Goal: Information Seeking & Learning: Find specific fact

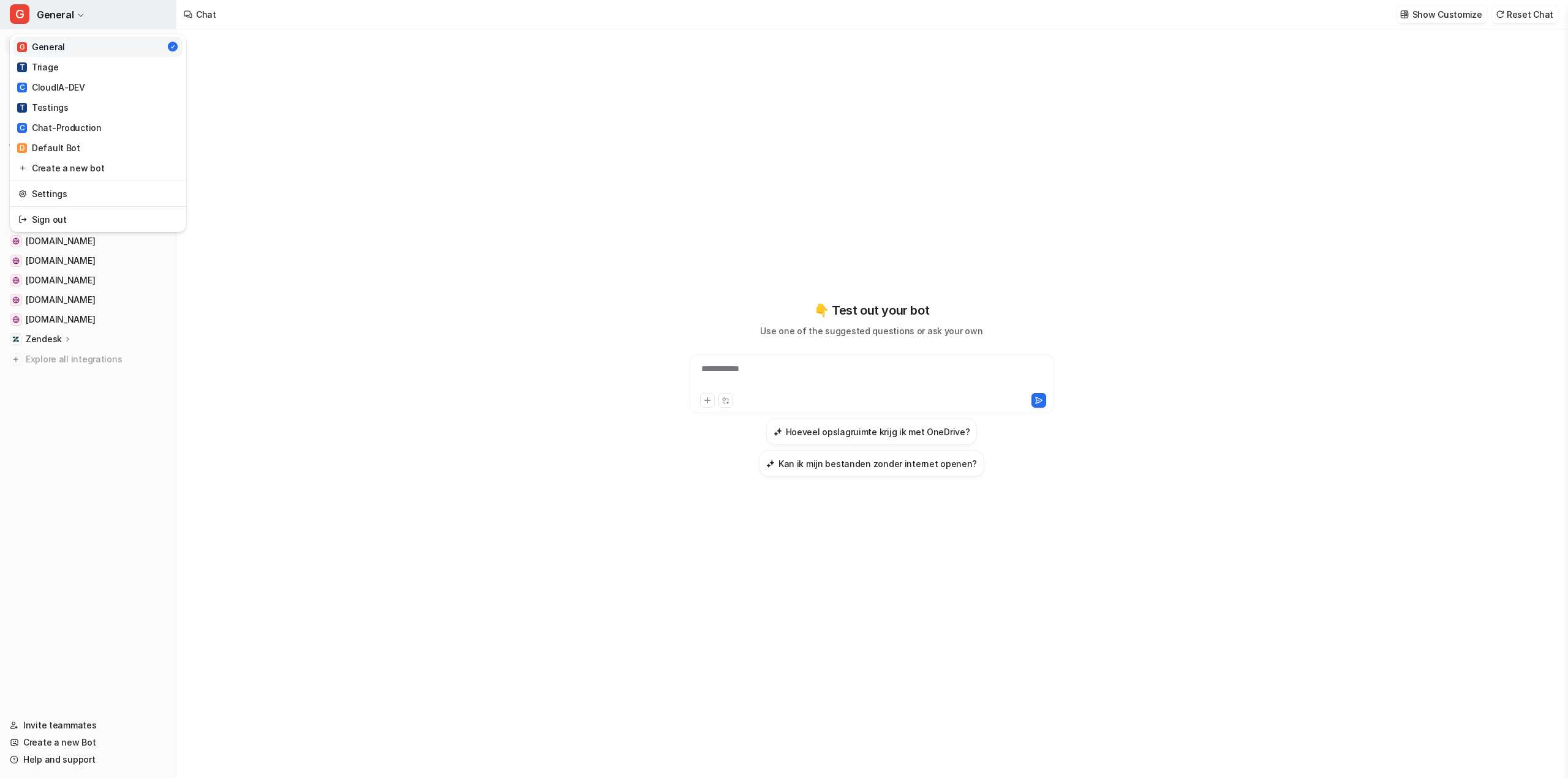
click at [52, 21] on button "G General" at bounding box center [88, 15] width 176 height 30
click at [52, 21] on span "General" at bounding box center [56, 15] width 37 height 18
click at [54, 46] on link "Chat" at bounding box center [87, 45] width 166 height 18
click at [52, 164] on span "[DOMAIN_NAME]" at bounding box center [60, 162] width 69 height 12
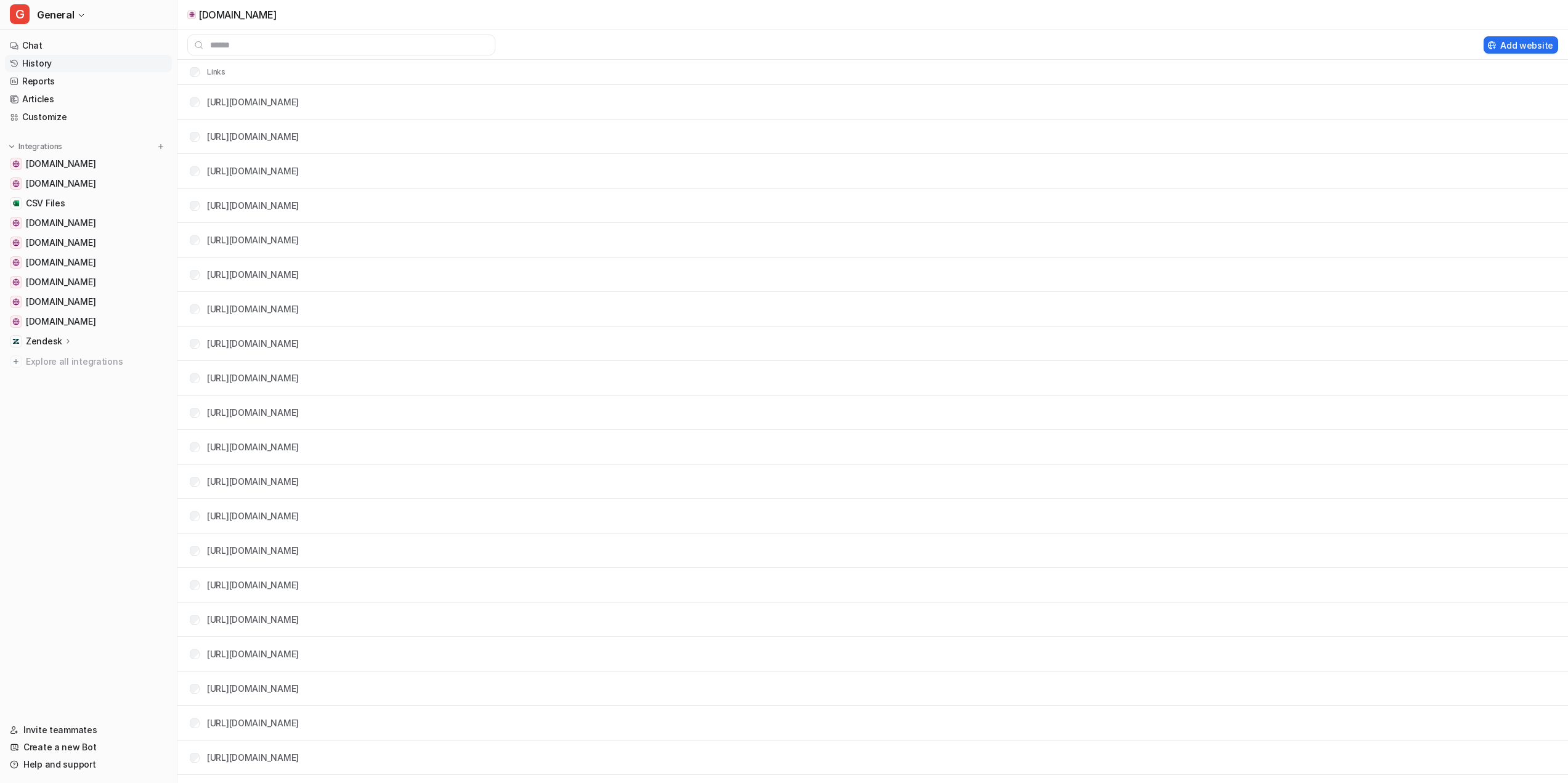
click at [46, 63] on link "History" at bounding box center [88, 63] width 167 height 18
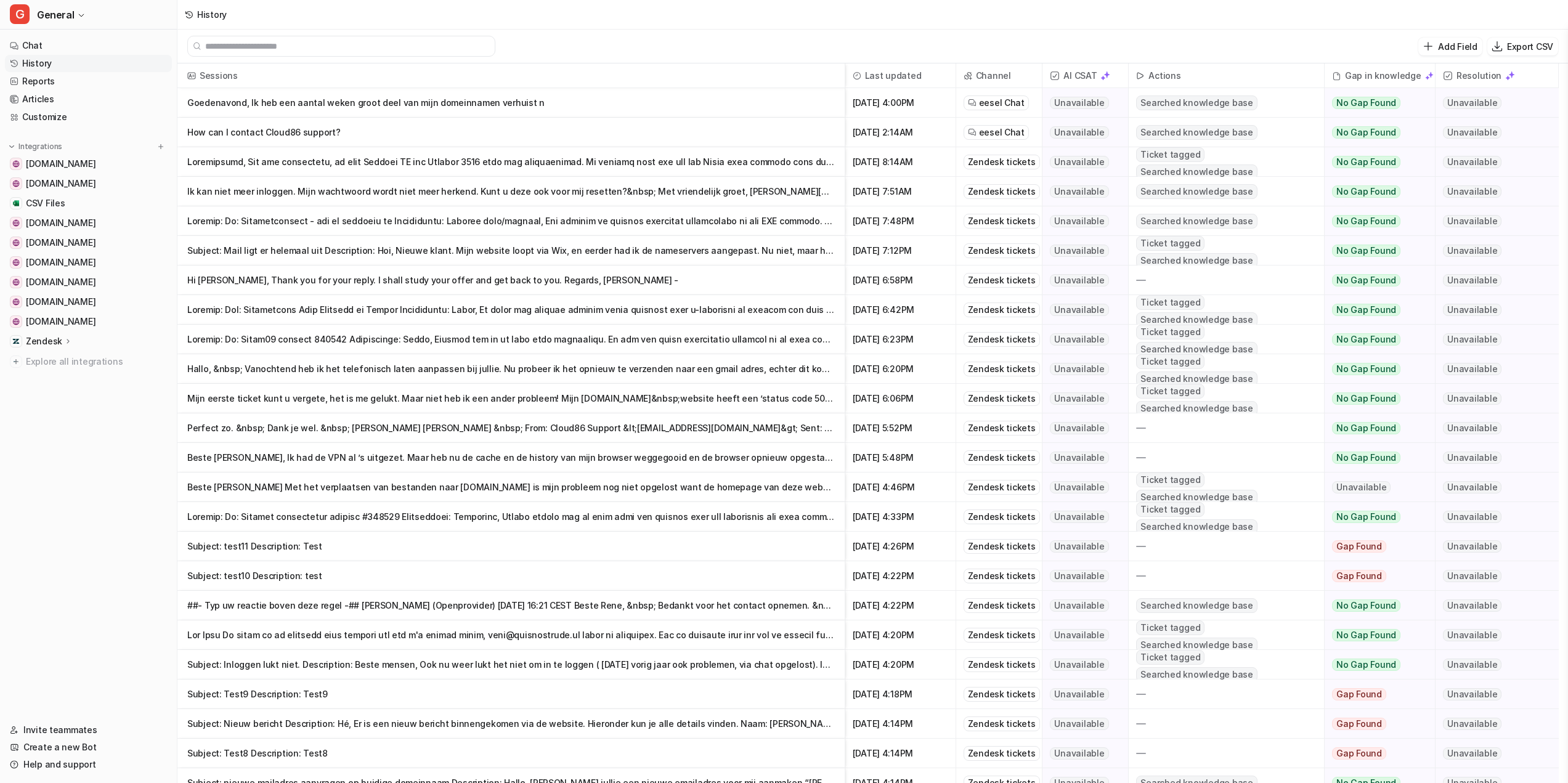
click at [246, 51] on input "text" at bounding box center [346, 46] width 283 height 20
paste input "**********"
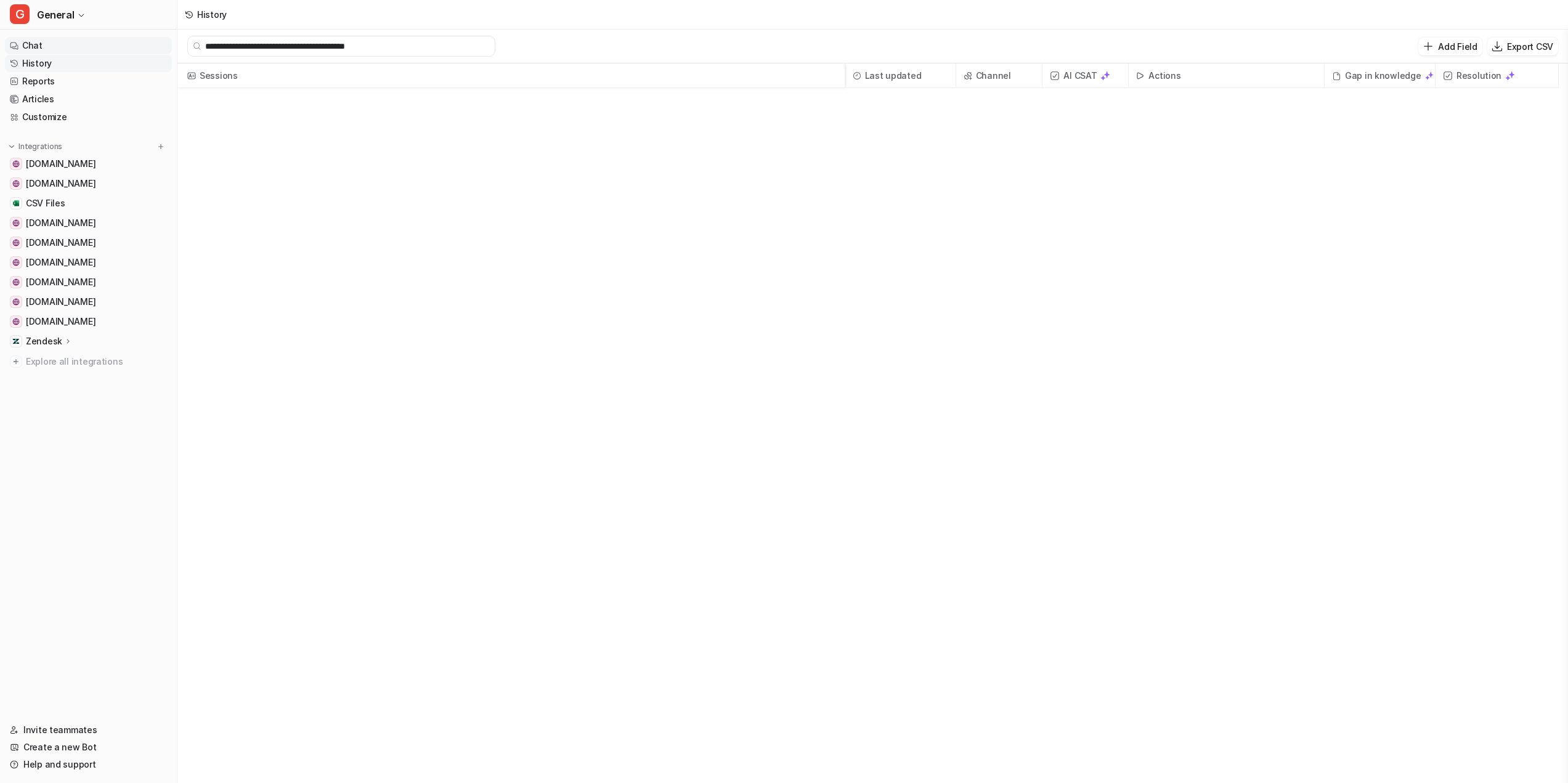
drag, startPoint x: 300, startPoint y: 47, endPoint x: 152, endPoint y: 51, distance: 148.1
click at [152, 51] on div "**********" at bounding box center [784, 391] width 1568 height 783
type input "**********"
drag, startPoint x: 270, startPoint y: 45, endPoint x: 112, endPoint y: 43, distance: 158.0
click at [112, 43] on div "**********" at bounding box center [784, 391] width 1568 height 783
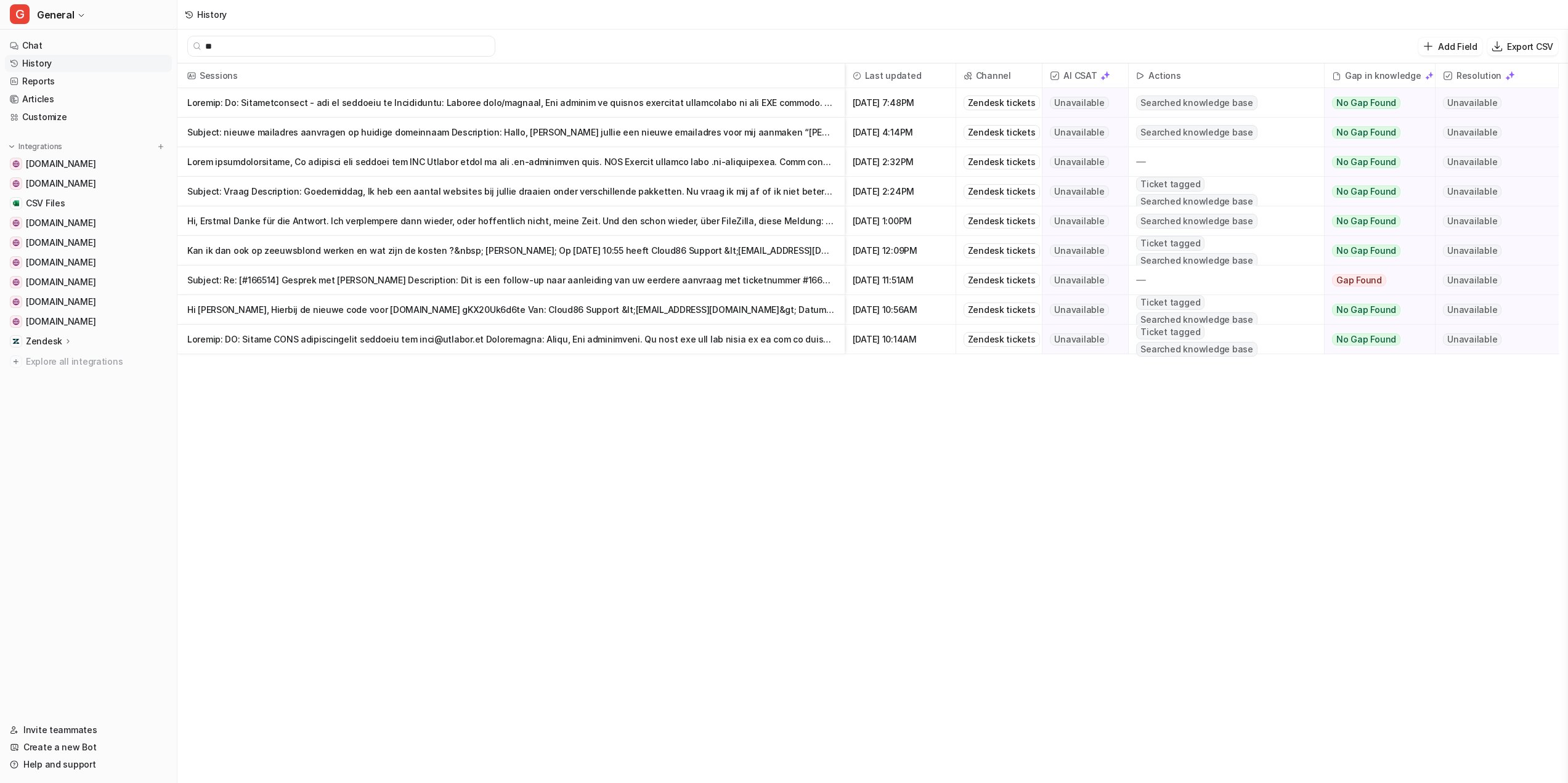
type input "*"
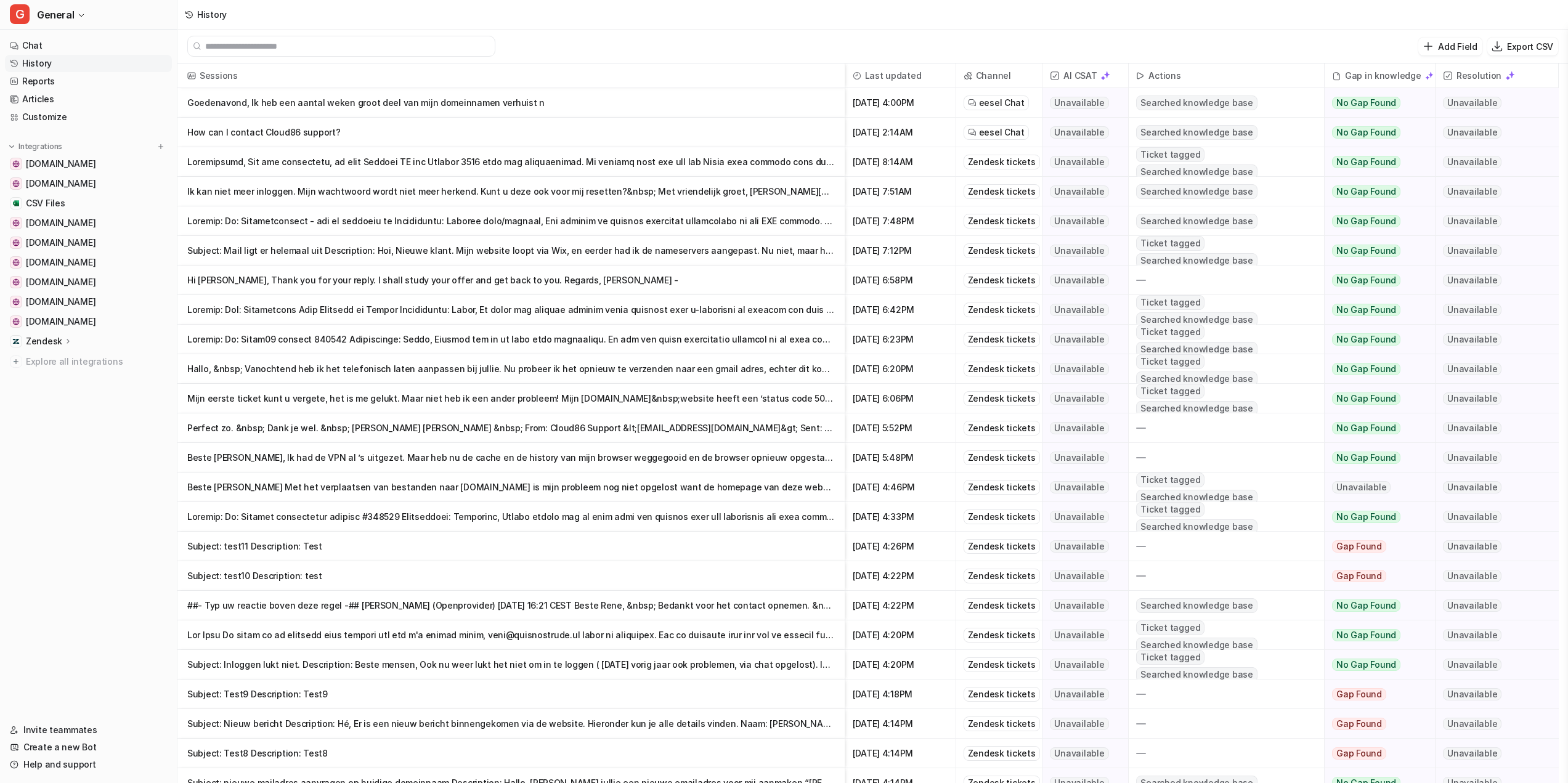
click at [877, 74] on span "Last updated" at bounding box center [900, 75] width 101 height 24
click at [41, 77] on link "Reports" at bounding box center [88, 81] width 167 height 18
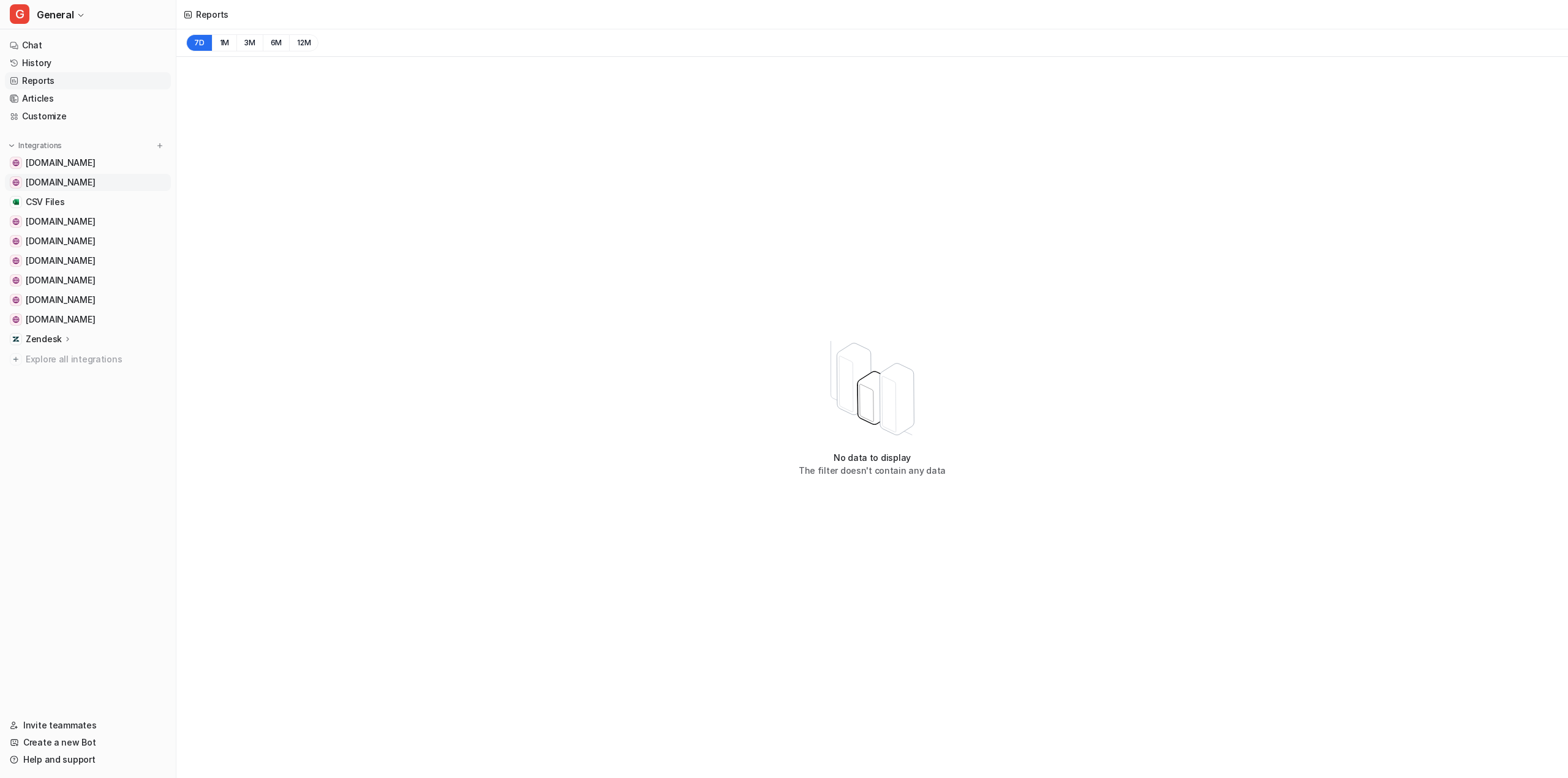
click at [54, 177] on span "[DOMAIN_NAME]" at bounding box center [60, 182] width 69 height 12
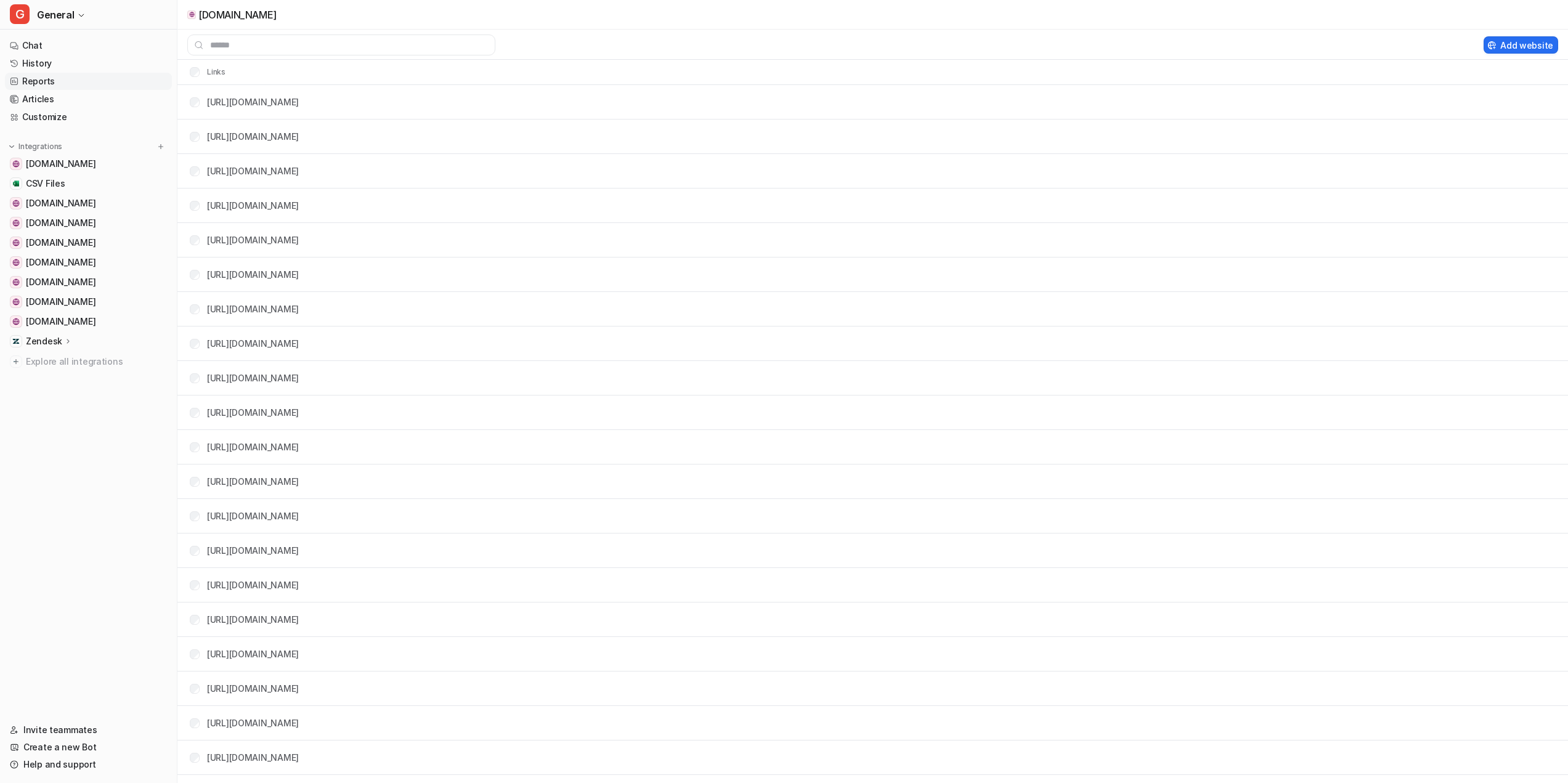
click at [33, 81] on link "Reports" at bounding box center [88, 81] width 167 height 18
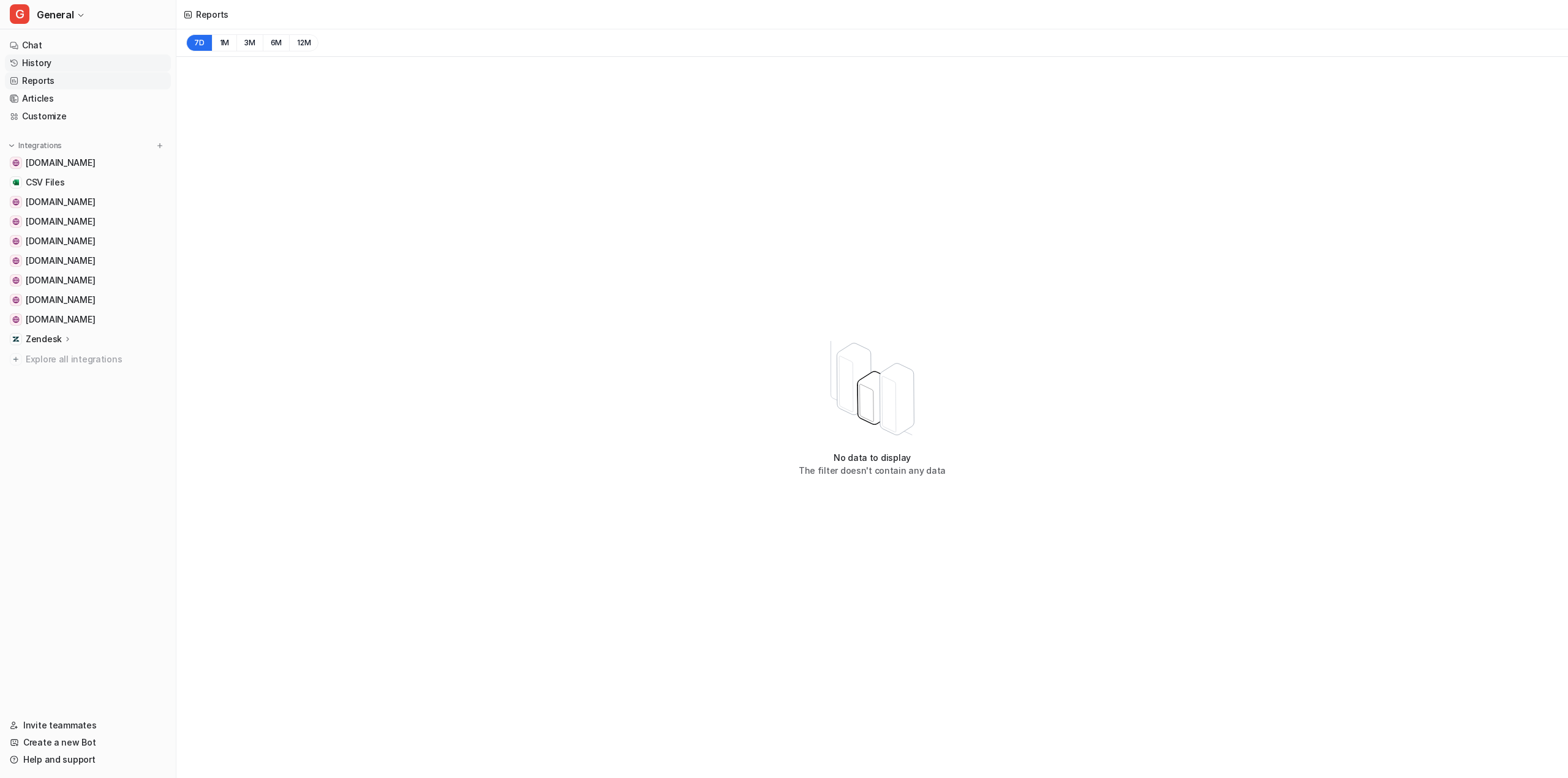
click at [40, 61] on link "History" at bounding box center [87, 63] width 166 height 18
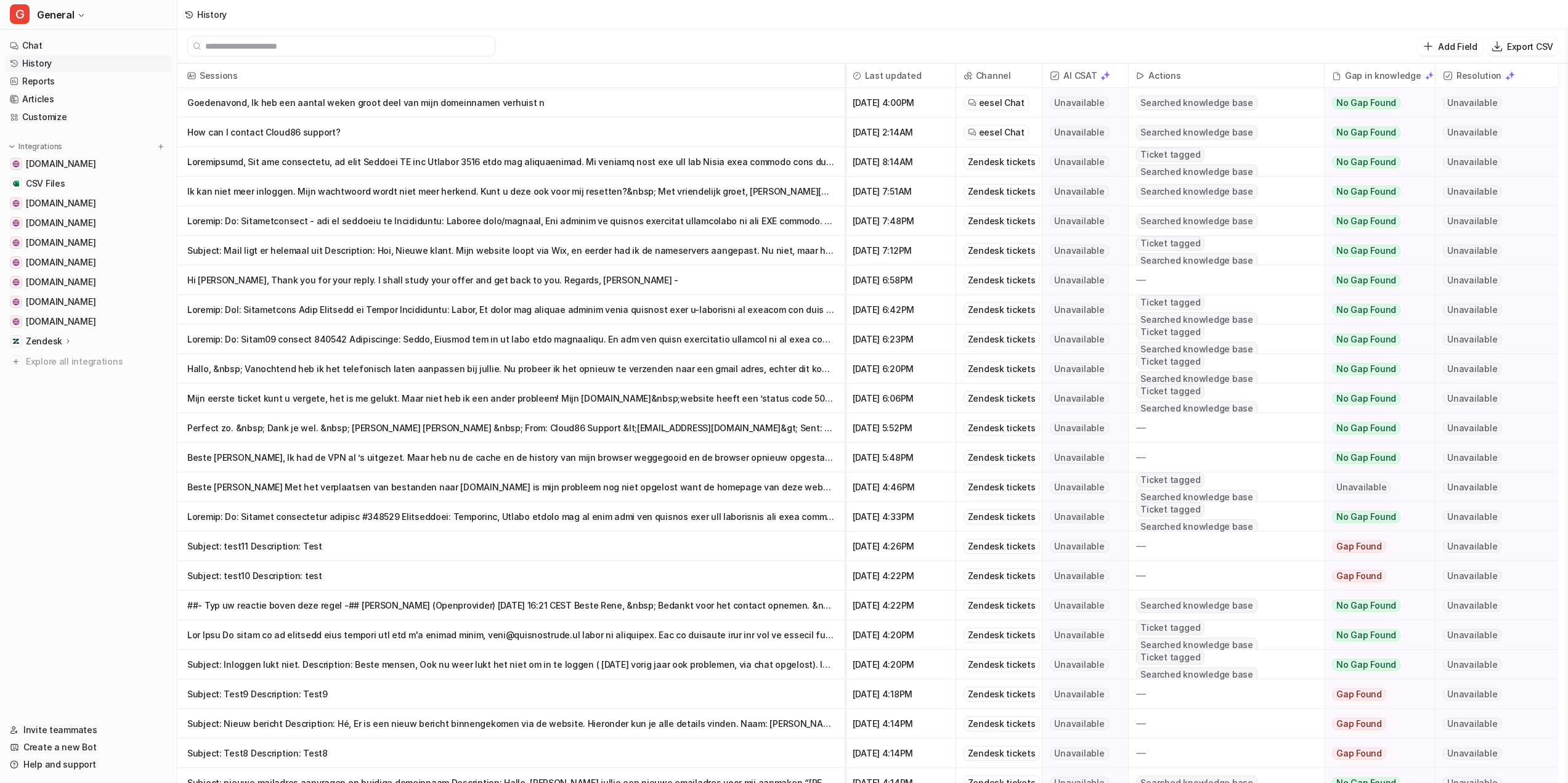
click at [886, 75] on span "Last updated" at bounding box center [900, 75] width 101 height 24
click at [37, 43] on link "Chat" at bounding box center [88, 46] width 167 height 18
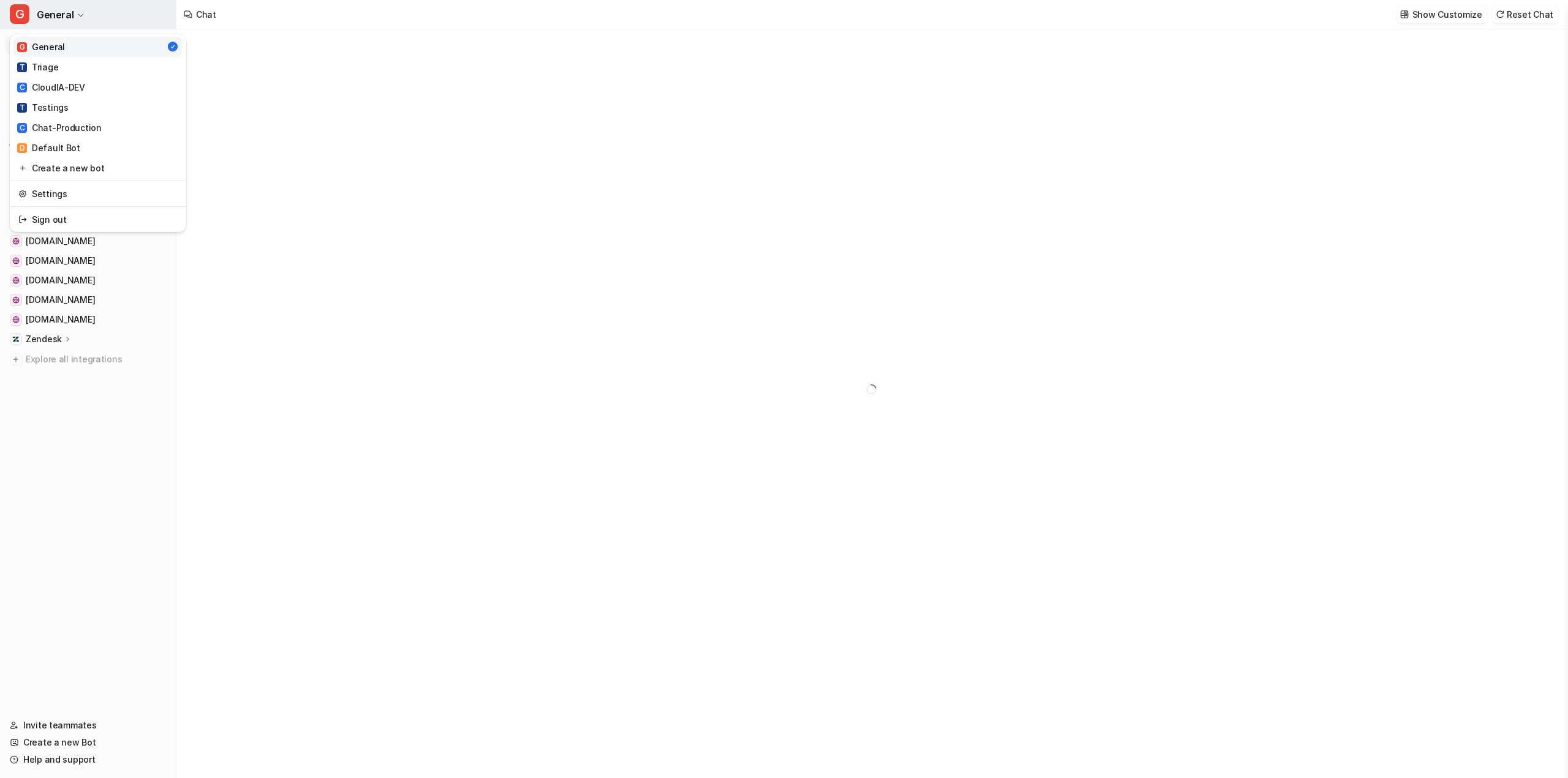
click at [68, 12] on span "General" at bounding box center [56, 15] width 37 height 18
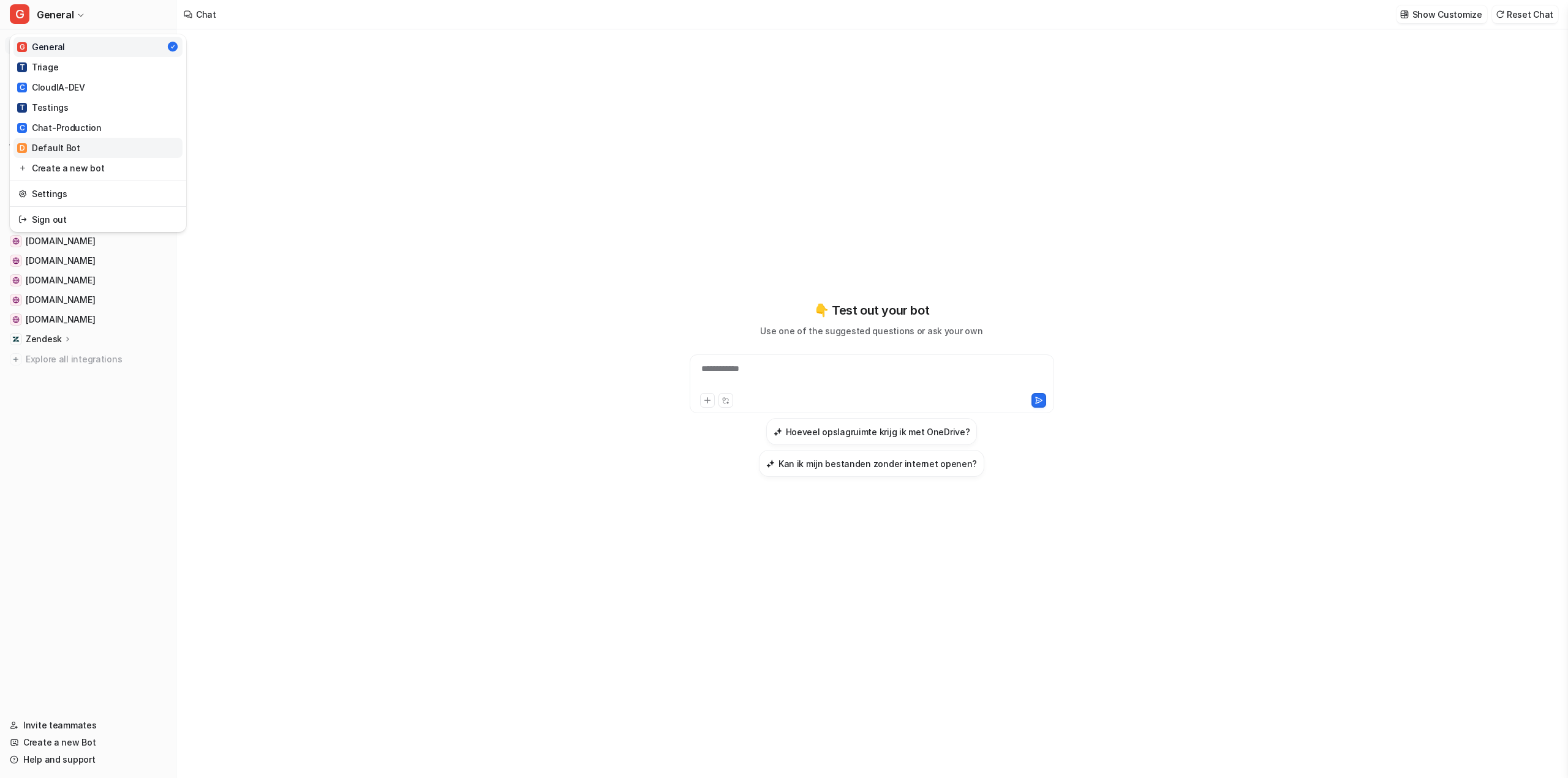
click at [68, 147] on div "D Default Bot" at bounding box center [49, 148] width 63 height 13
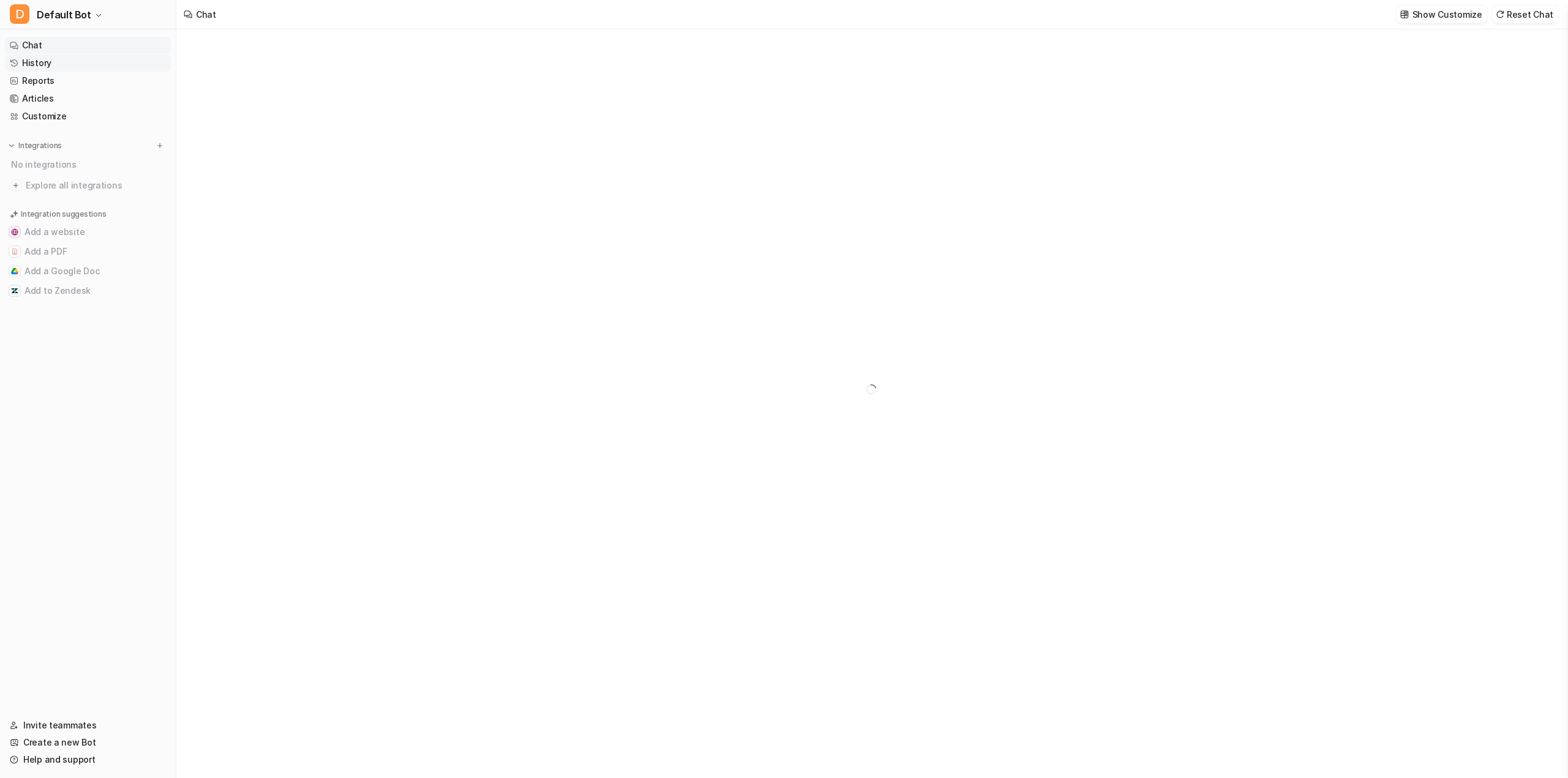
type textarea "**********"
click at [40, 66] on link "History" at bounding box center [87, 63] width 166 height 18
click at [39, 82] on link "Reports" at bounding box center [87, 80] width 166 height 18
click at [46, 97] on link "Articles" at bounding box center [87, 98] width 166 height 18
click at [41, 62] on link "History" at bounding box center [87, 63] width 166 height 18
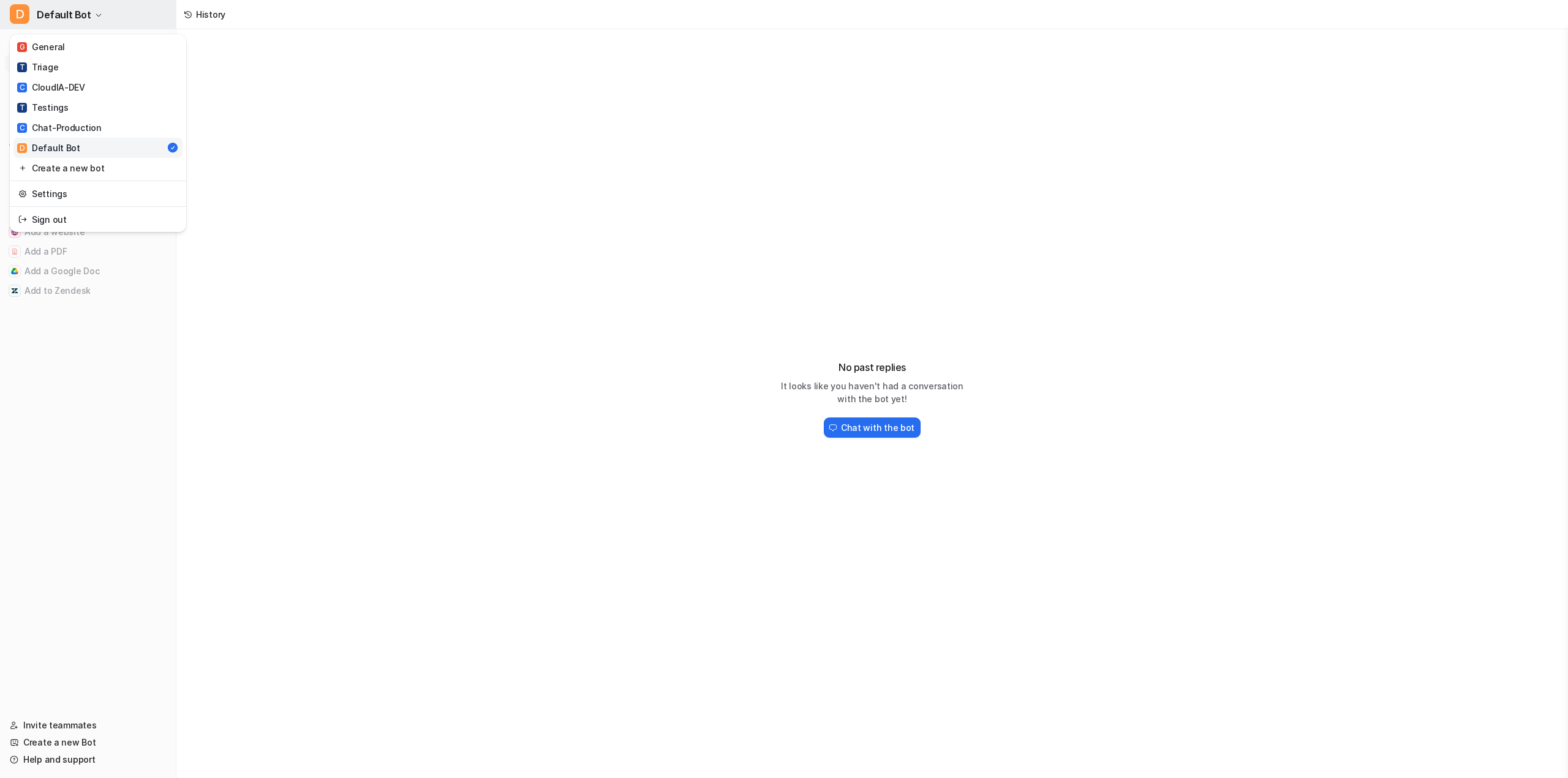
click at [68, 17] on span "Default Bot" at bounding box center [64, 15] width 55 height 18
click at [69, 82] on div "C CloudIA-DEV" at bounding box center [51, 87] width 68 height 13
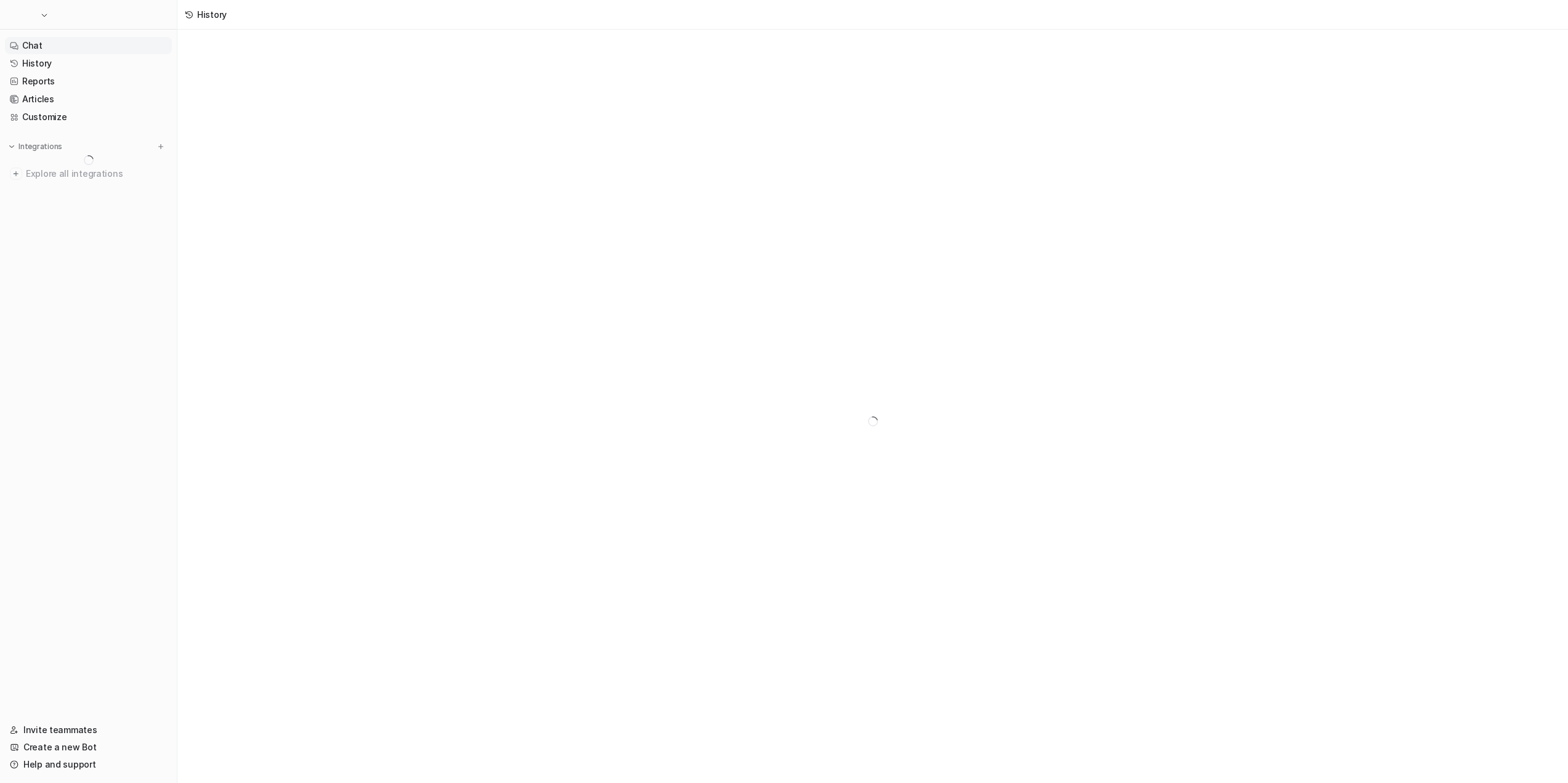
click at [34, 43] on link "Chat" at bounding box center [88, 46] width 167 height 18
click at [35, 63] on link "History" at bounding box center [88, 63] width 167 height 18
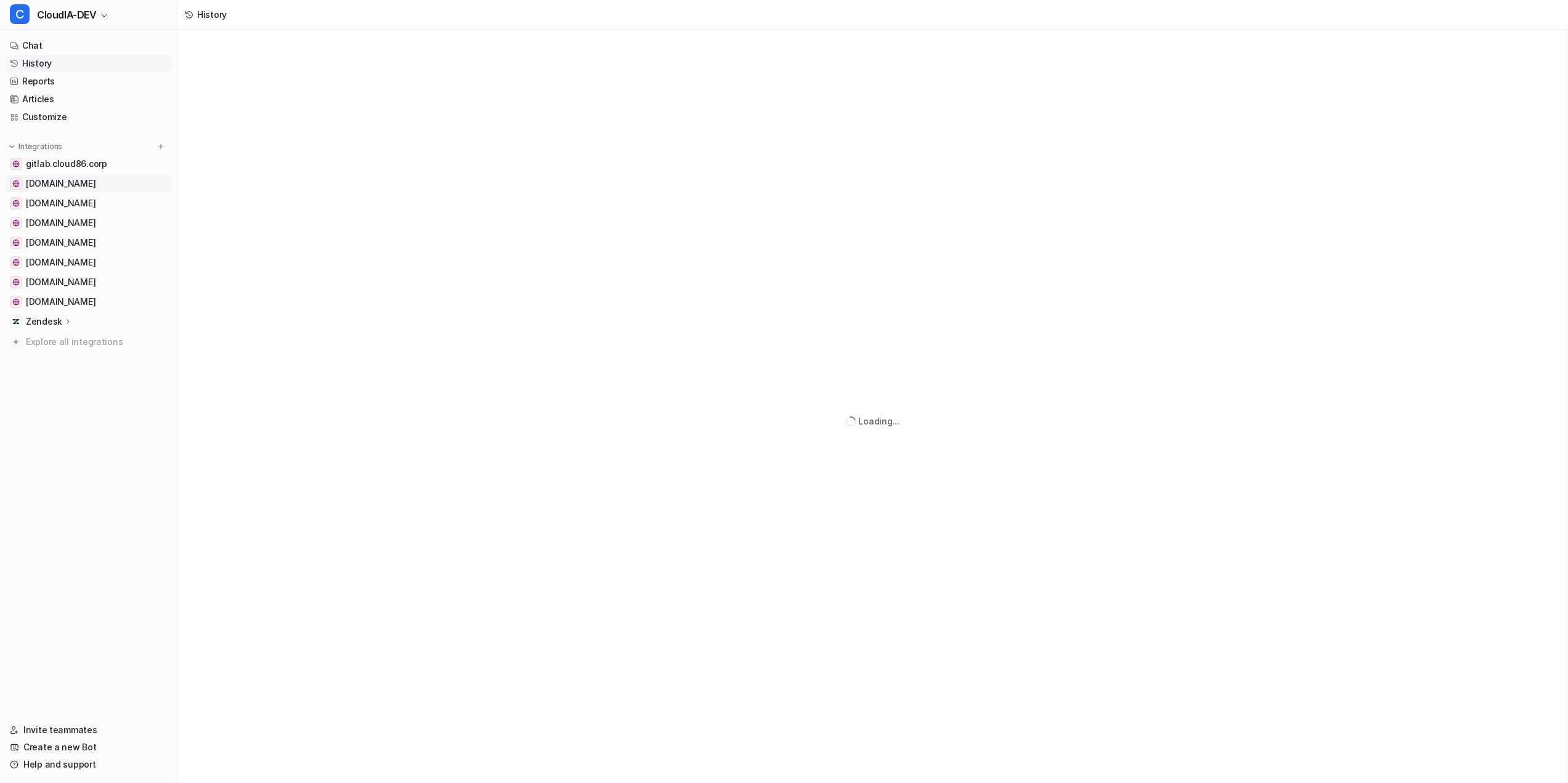
click at [37, 188] on span "[DOMAIN_NAME]" at bounding box center [61, 183] width 70 height 12
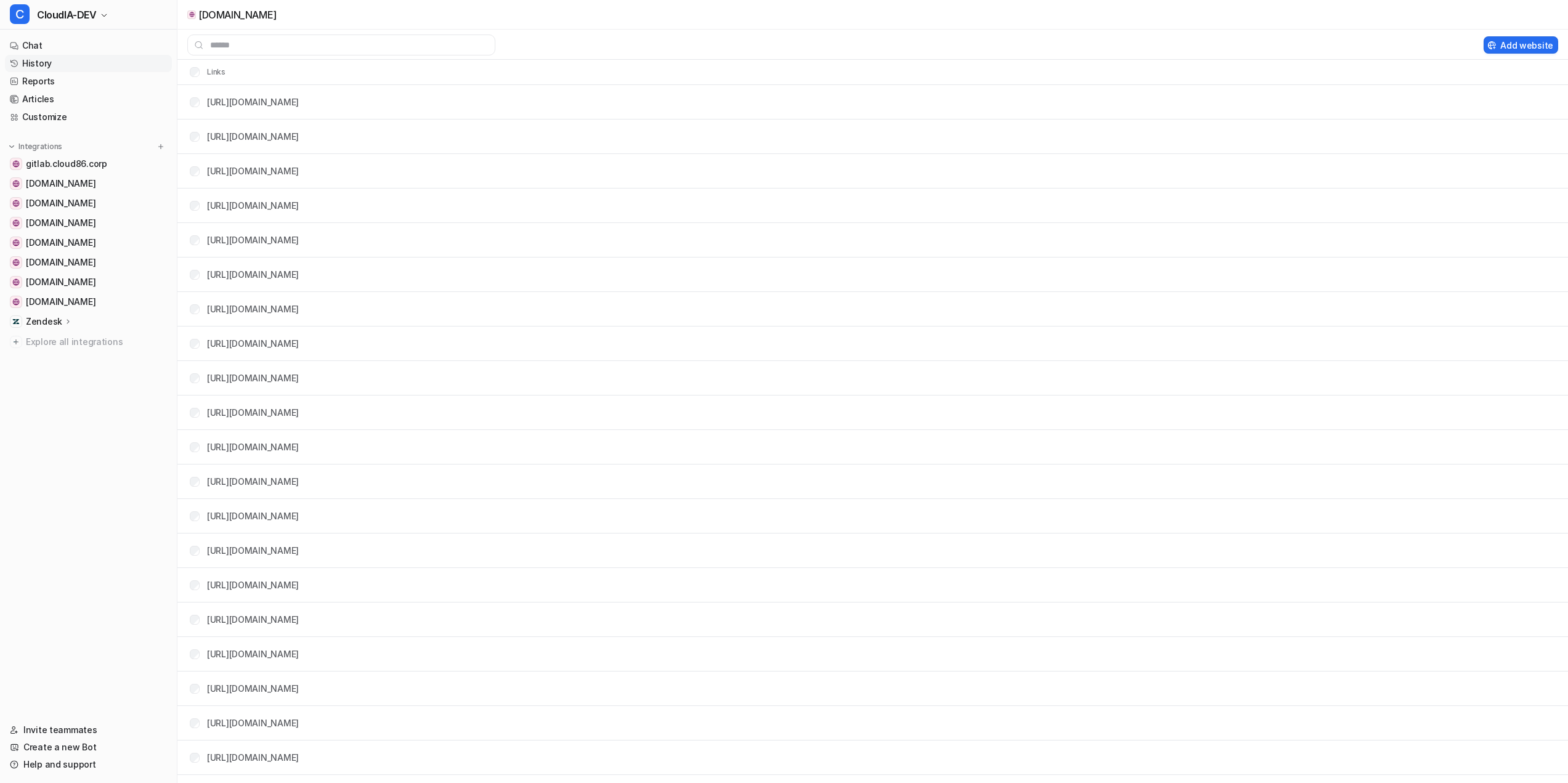
click at [34, 64] on link "History" at bounding box center [88, 63] width 167 height 18
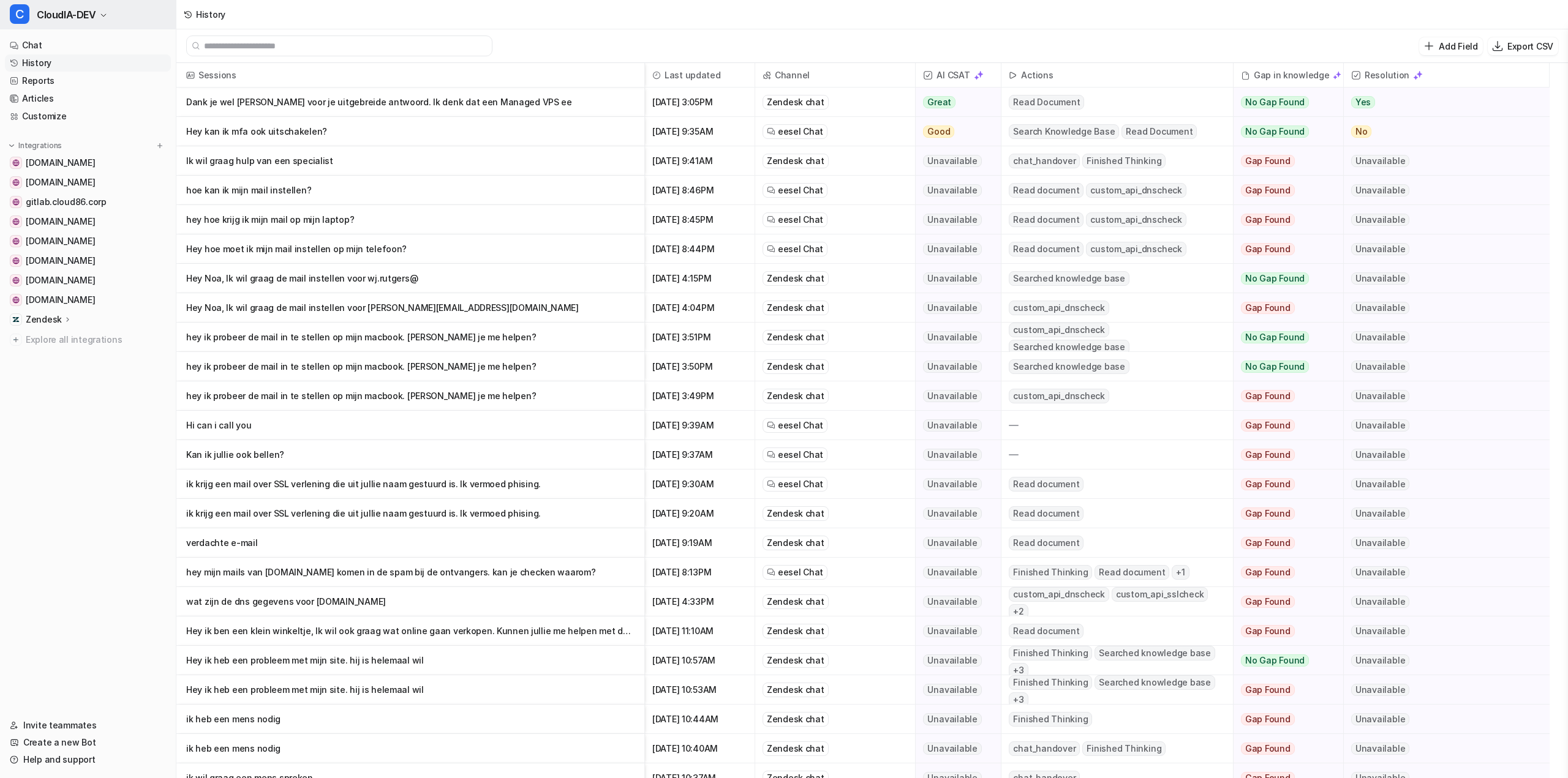
click at [64, 21] on span "CloudIA-DEV" at bounding box center [67, 15] width 59 height 18
click at [79, 130] on div "C Chat-Production" at bounding box center [59, 128] width 84 height 13
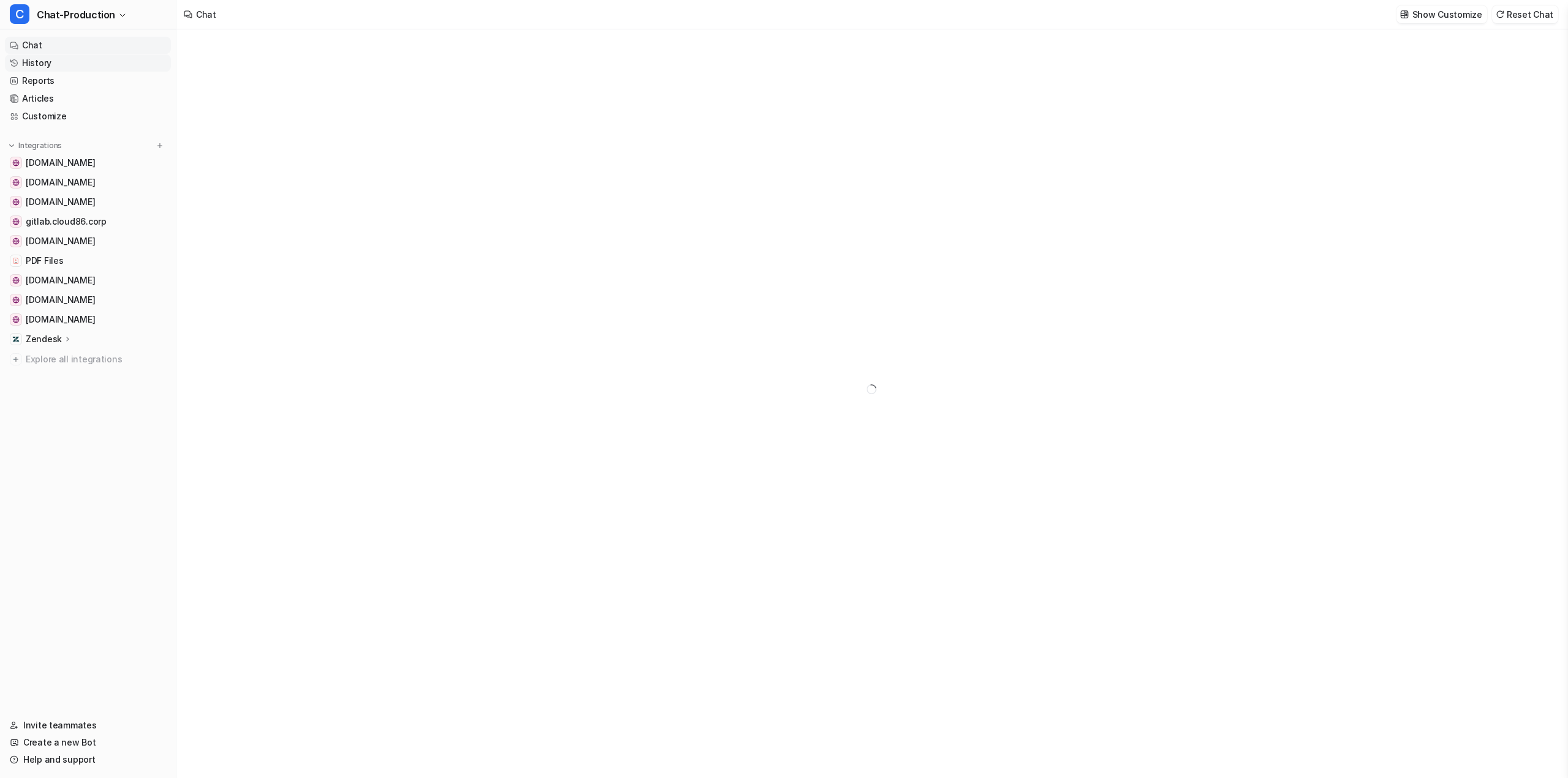
click at [52, 59] on link "History" at bounding box center [87, 63] width 166 height 18
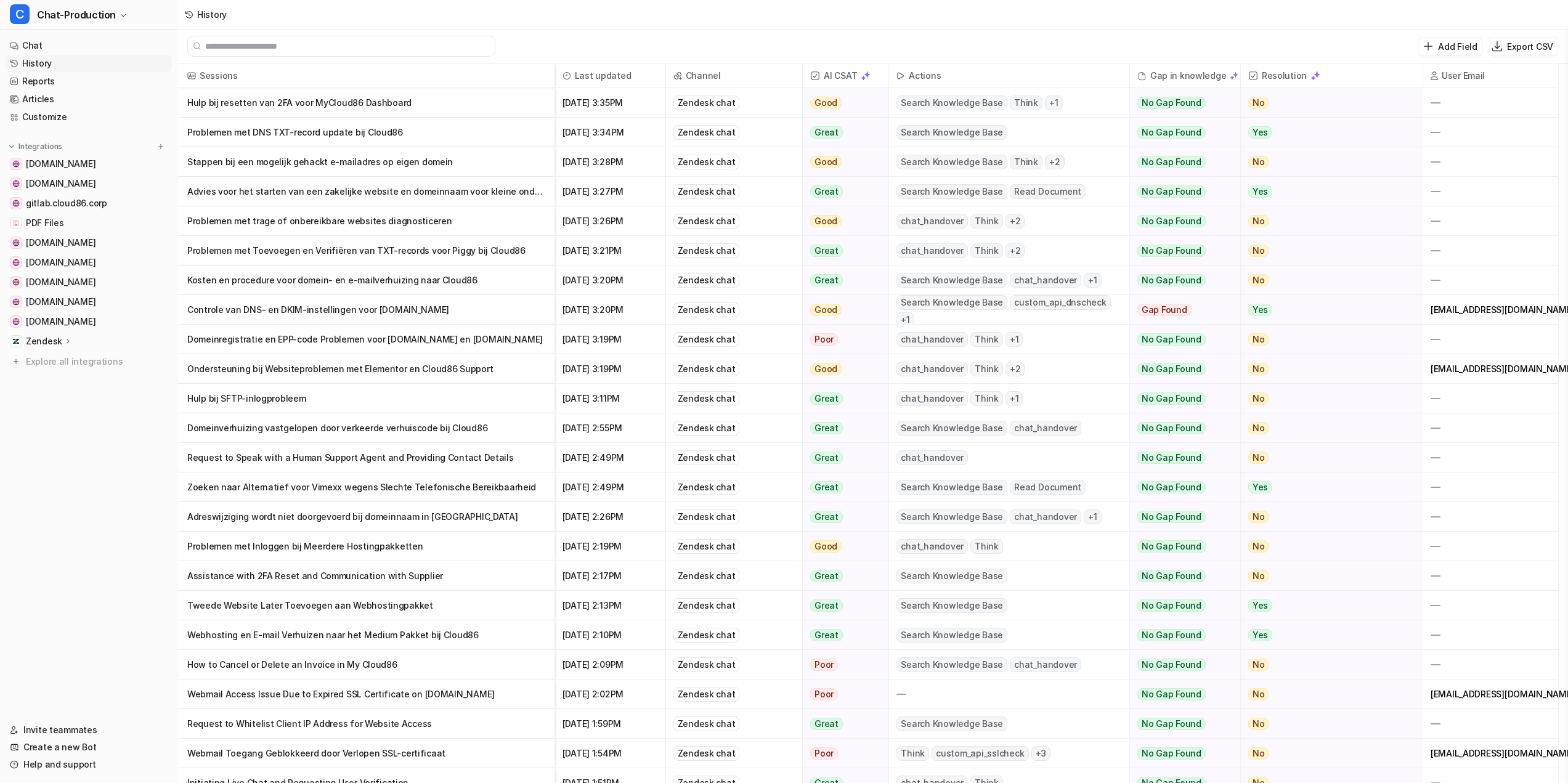
click at [486, 103] on p "Hulp bij resetten van 2FA voor MyCloud86 Dashboard" at bounding box center [366, 103] width 358 height 30
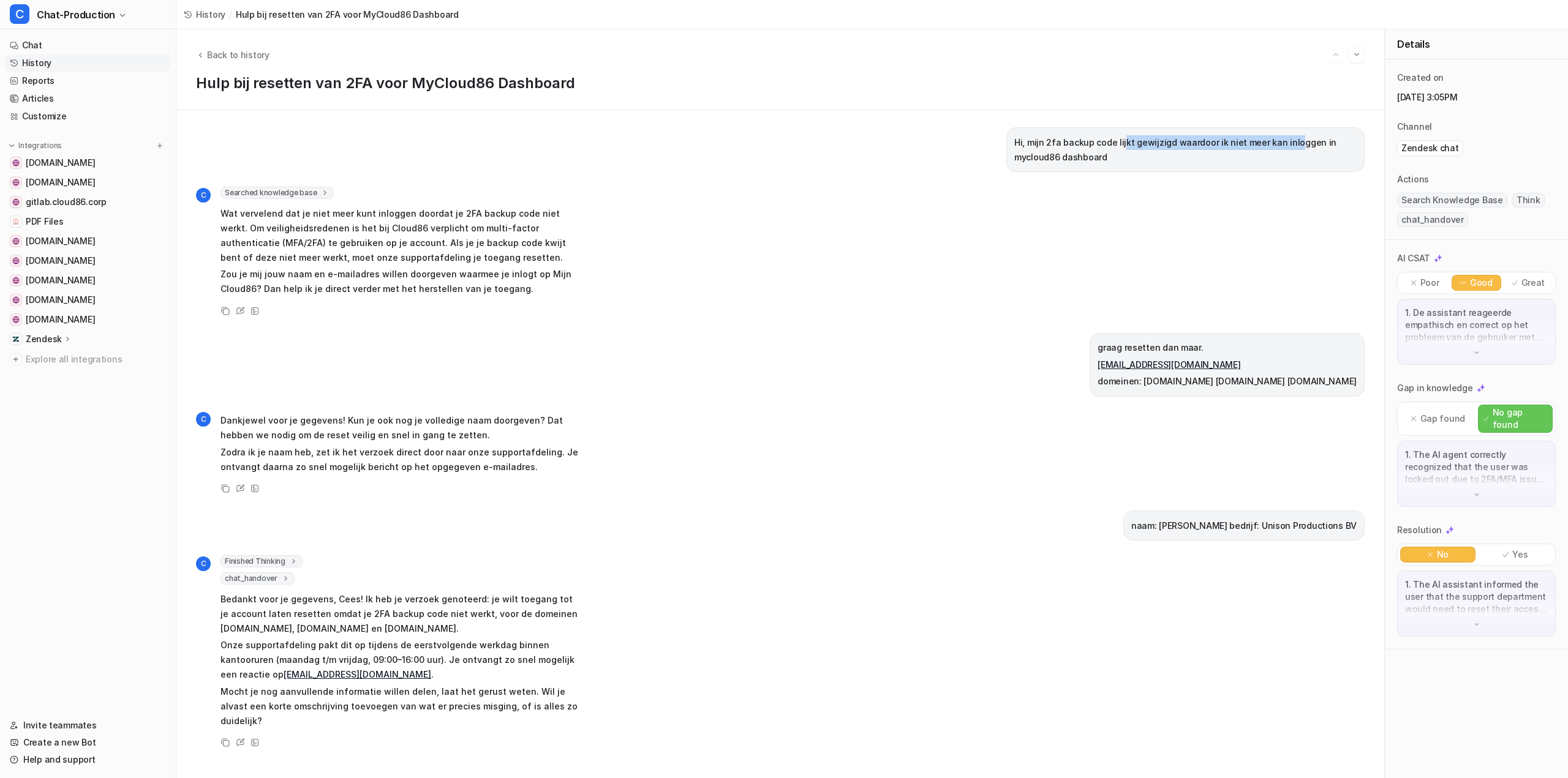
drag, startPoint x: 1111, startPoint y: 142, endPoint x: 1278, endPoint y: 140, distance: 167.0
click at [1277, 140] on p "Hi, mijn 2fa backup code lijkt gewijzigd waardoor ik niet meer kan inloggen in …" at bounding box center [1186, 150] width 342 height 30
click at [1278, 140] on p "Hi, mijn 2fa backup code lijkt gewijzigd waardoor ik niet meer kan inloggen in …" at bounding box center [1186, 150] width 342 height 30
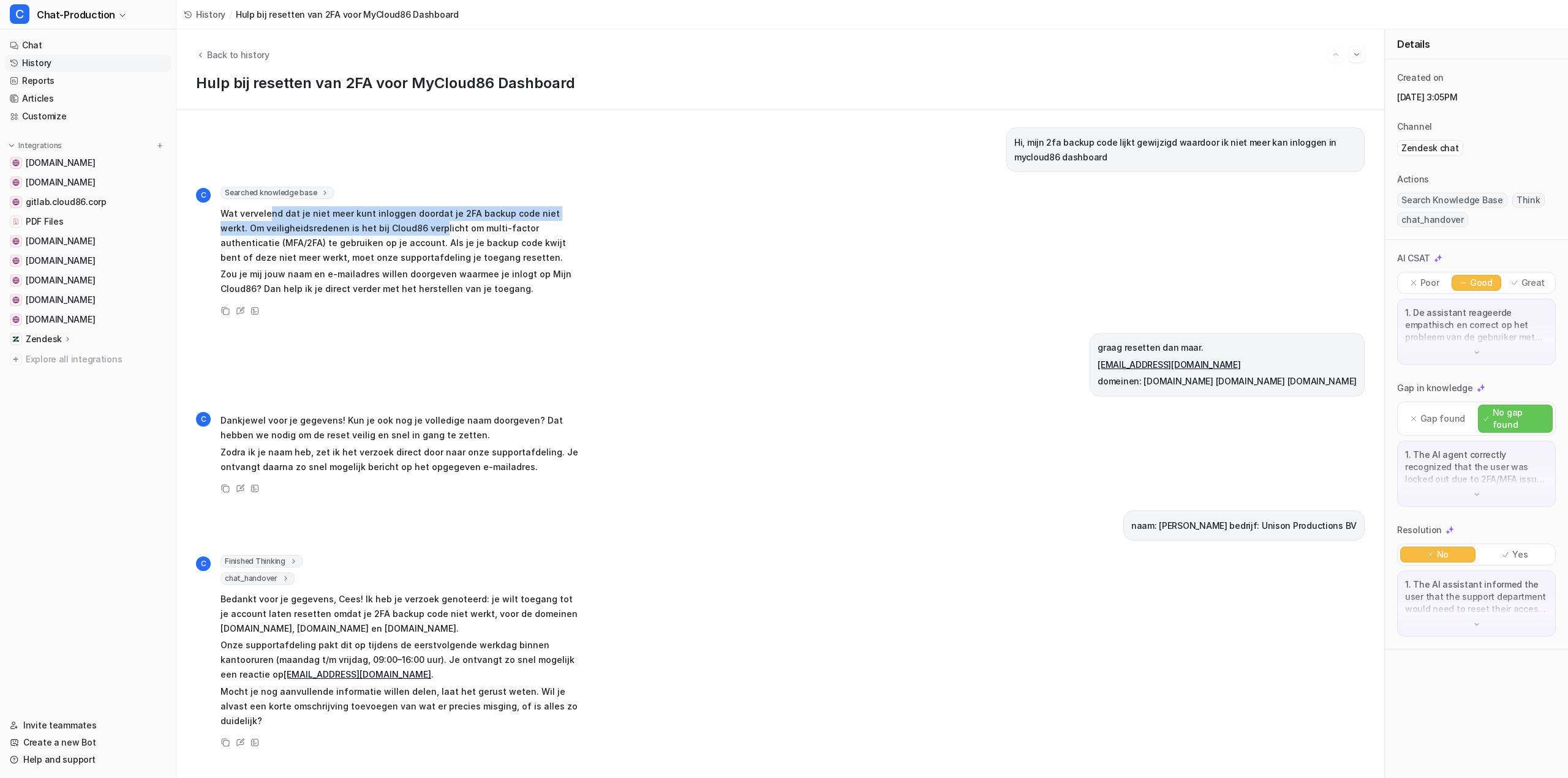
drag, startPoint x: 275, startPoint y: 215, endPoint x: 410, endPoint y: 232, distance: 136.1
click at [409, 232] on p "Wat vervelend dat je niet meer kunt inloggen doordat je 2FA backup code niet we…" at bounding box center [399, 236] width 358 height 59
click at [410, 232] on p "Wat vervelend dat je niet meer kunt inloggen doordat je 2FA backup code niet we…" at bounding box center [399, 236] width 358 height 59
drag, startPoint x: 1161, startPoint y: 526, endPoint x: 1250, endPoint y: 524, distance: 89.0
click at [1249, 524] on p "naam: [PERSON_NAME] bedrijf: Unison Productions BV" at bounding box center [1244, 526] width 226 height 15
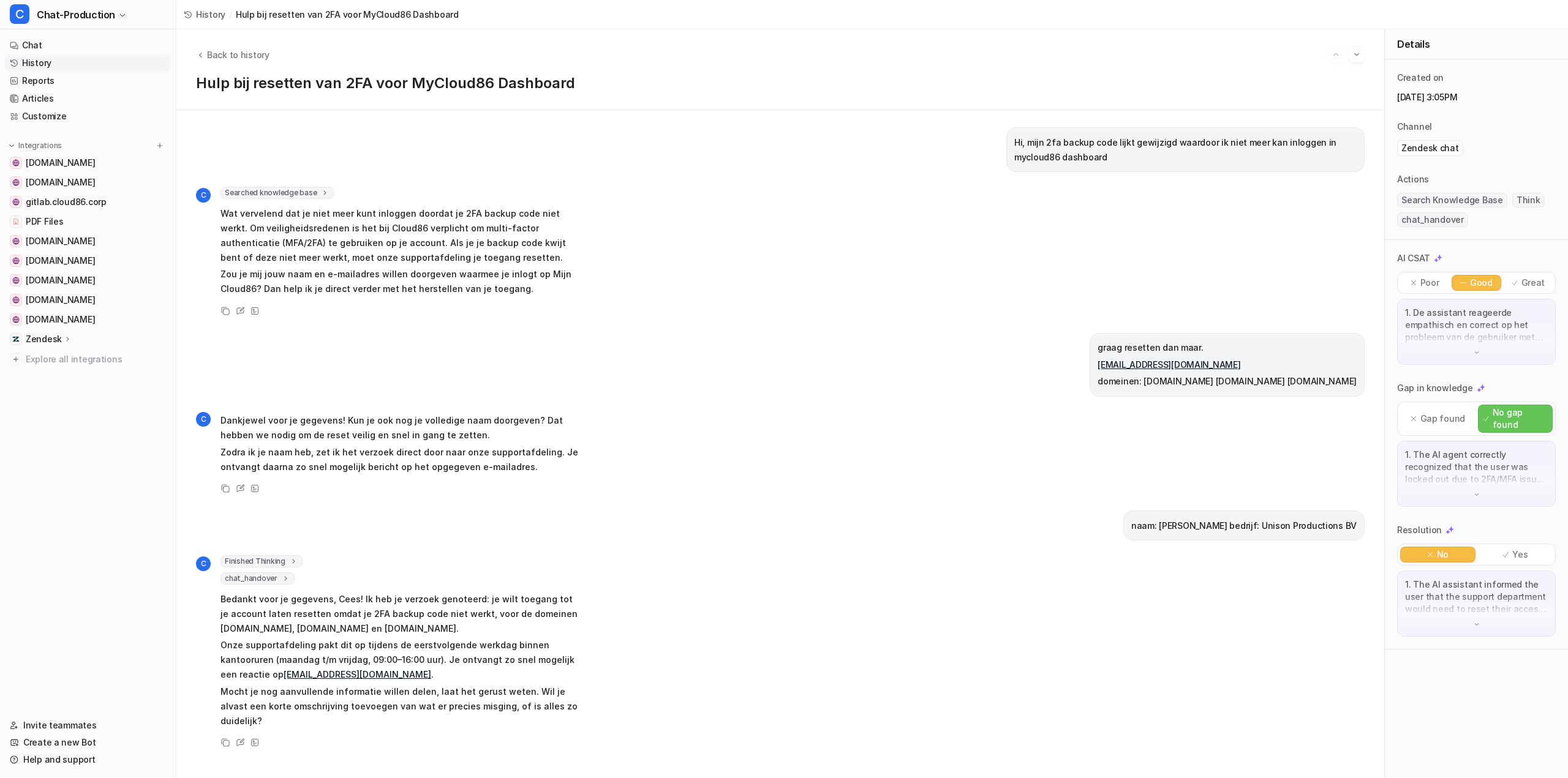
click at [1250, 524] on p "naam: [PERSON_NAME] bedrijf: Unison Productions BV" at bounding box center [1244, 526] width 226 height 15
click at [98, 63] on link "History" at bounding box center [87, 63] width 166 height 18
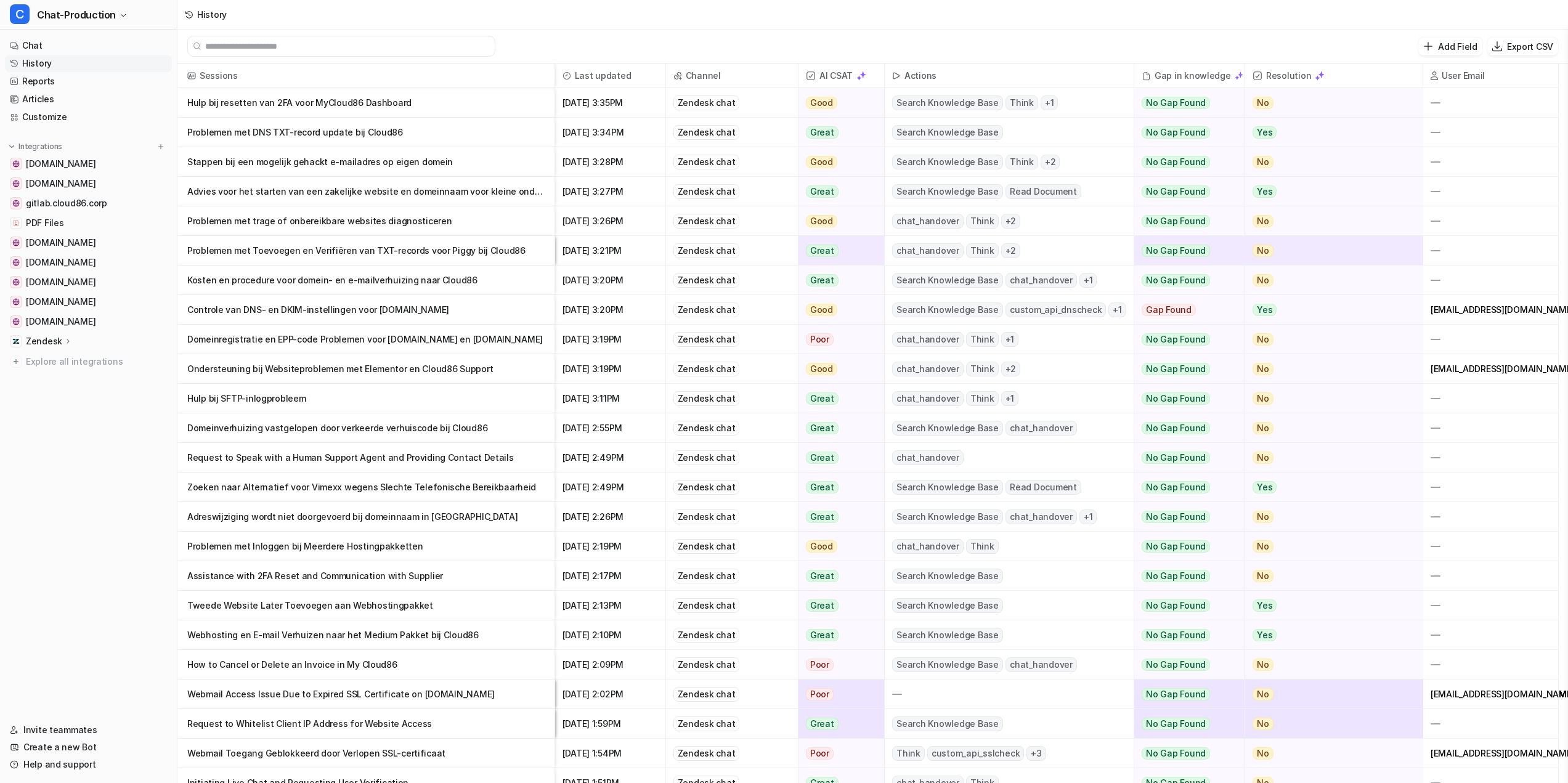
click at [518, 108] on p "Hulp bij resetten van 2FA voor MyCloud86 Dashboard" at bounding box center [366, 103] width 358 height 30
